Goal: Communication & Community: Answer question/provide support

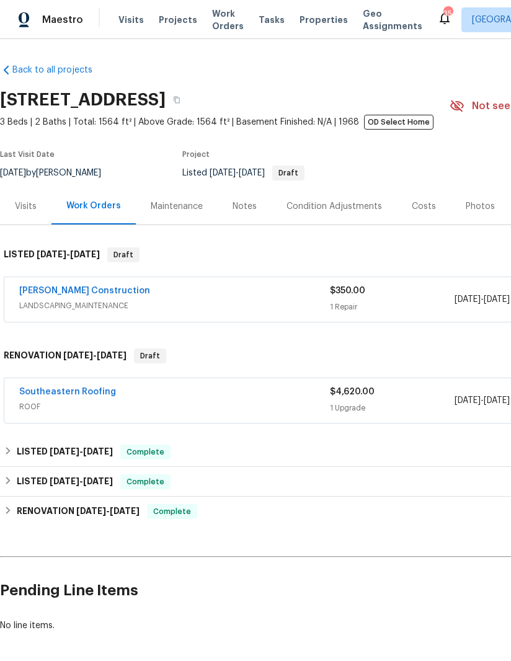
click at [41, 288] on link "[PERSON_NAME] Construction" at bounding box center [84, 290] width 131 height 9
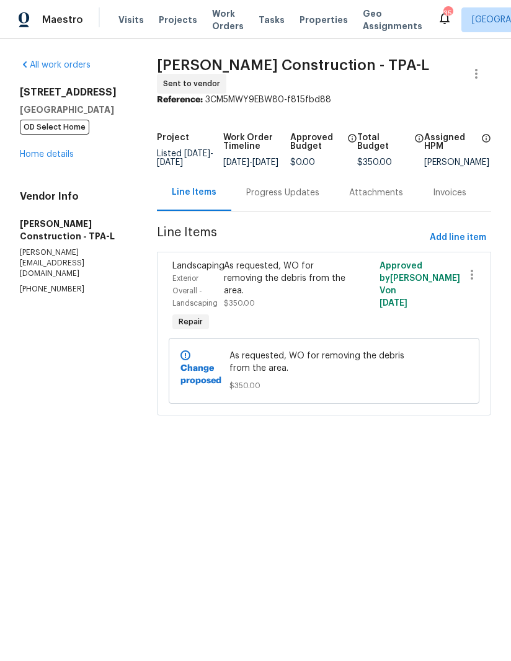
click at [280, 199] on div "Progress Updates" at bounding box center [282, 193] width 73 height 12
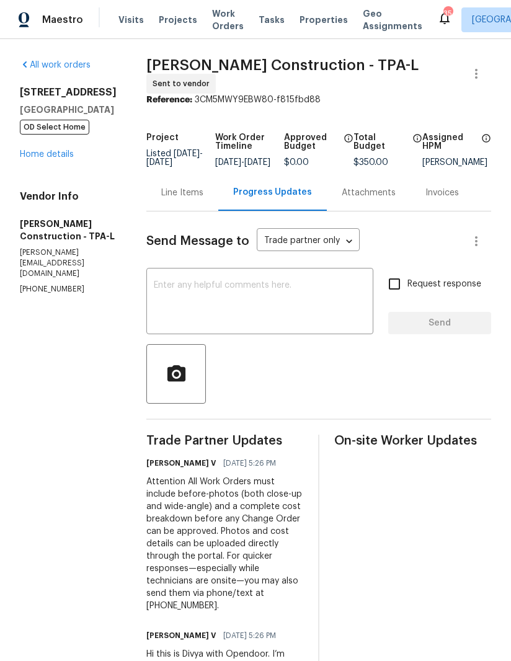
click at [219, 306] on textarea at bounding box center [260, 302] width 212 height 43
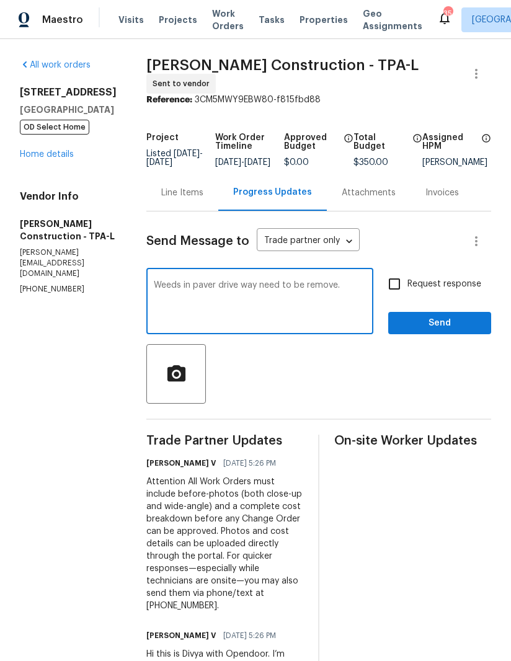
type textarea "Weeds in paver drive way need to be remove."
click at [392, 289] on input "Request response" at bounding box center [394, 284] width 26 height 26
checkbox input "true"
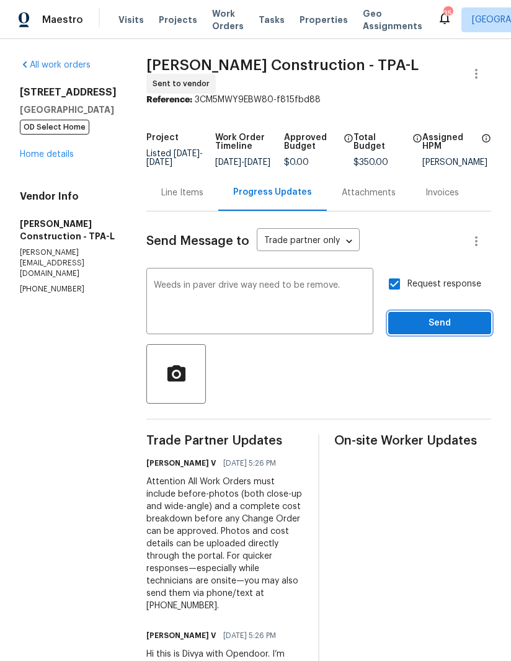
click at [431, 321] on span "Send" at bounding box center [439, 323] width 83 height 15
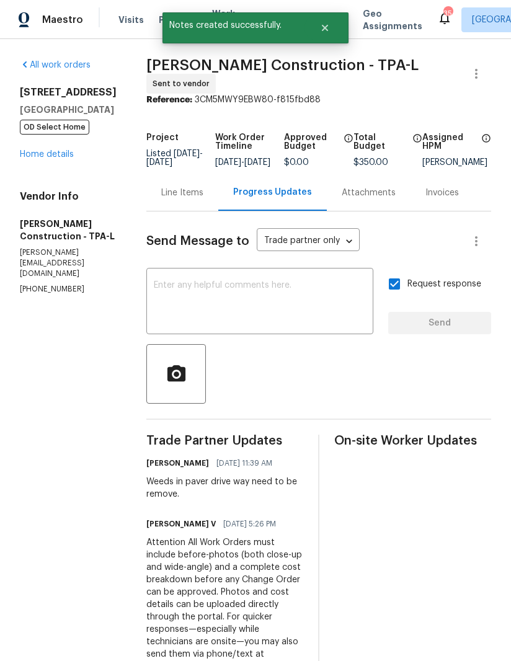
click at [37, 154] on link "Home details" at bounding box center [47, 154] width 54 height 9
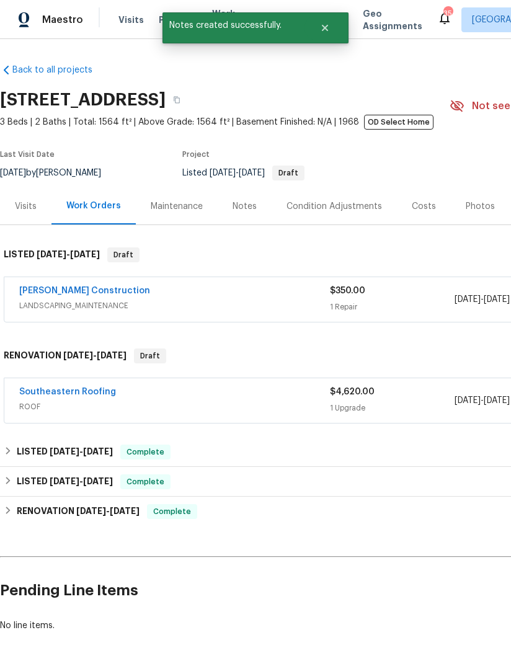
click at [184, 211] on div "Maintenance" at bounding box center [177, 206] width 52 height 12
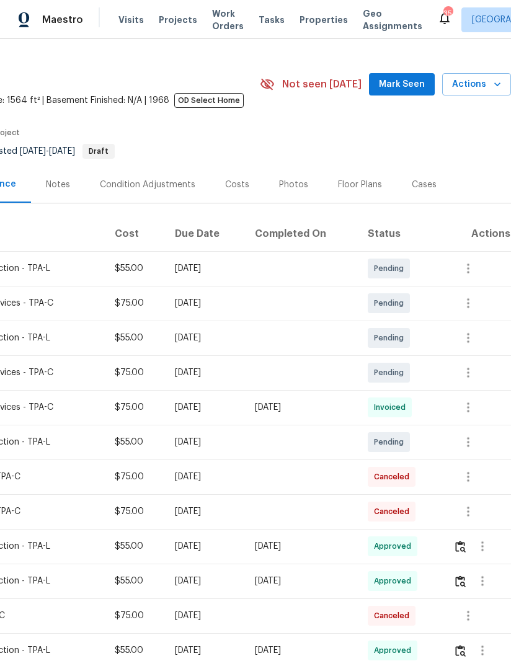
scroll to position [22, 190]
click at [473, 270] on icon "button" at bounding box center [468, 267] width 15 height 15
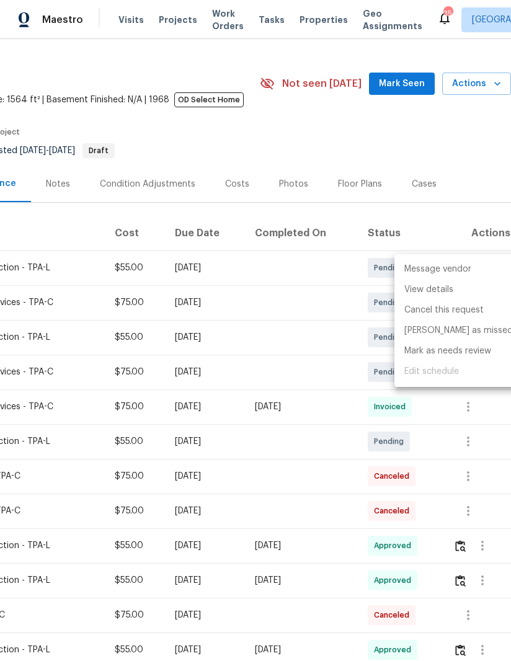
click at [459, 265] on li "Message vendor" at bounding box center [458, 269] width 128 height 20
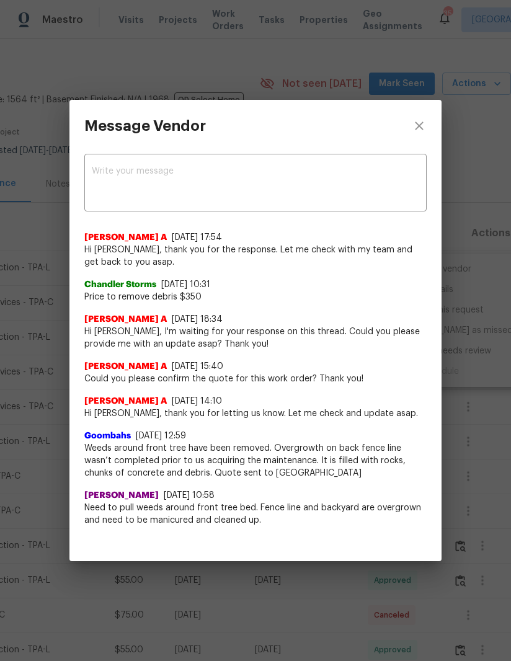
click at [99, 179] on textarea at bounding box center [255, 184] width 327 height 35
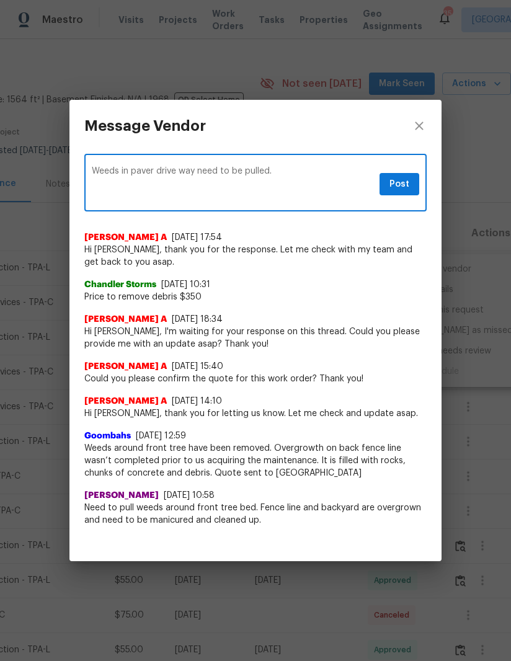
type textarea "Weeds in paver drive way need to be pulled."
click at [408, 183] on span "Post" at bounding box center [399, 184] width 20 height 15
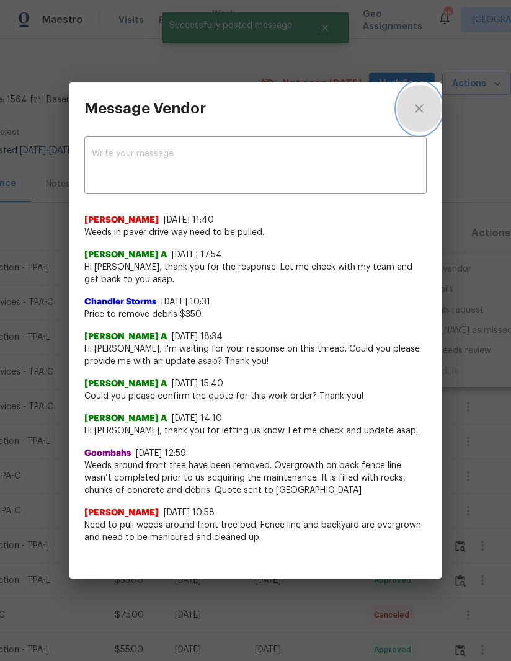
click at [422, 121] on button "close" at bounding box center [419, 108] width 45 height 52
